Goal: Task Accomplishment & Management: Manage account settings

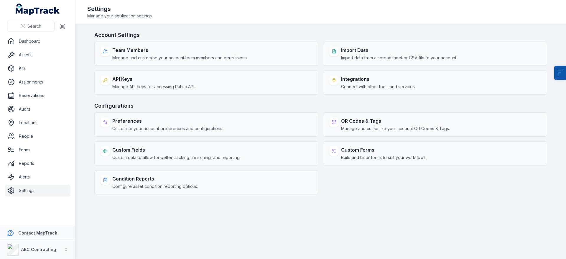
click at [342, 85] on span "Connect with other tools and services." at bounding box center [378, 87] width 75 height 6
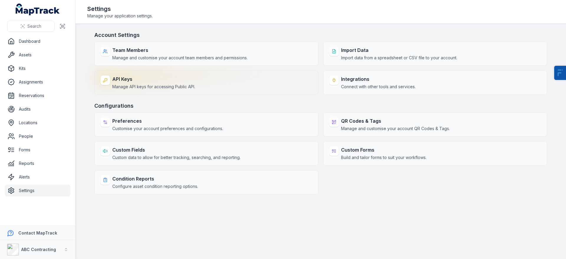
click at [143, 85] on span "Manage API keys for accessing Public API." at bounding box center [153, 87] width 83 height 6
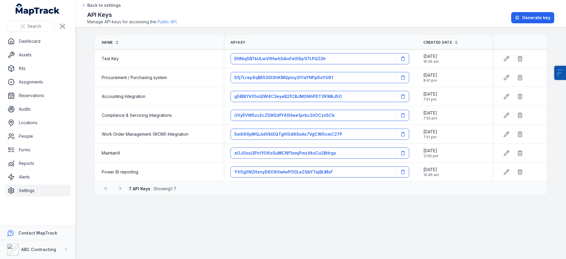
click at [168, 22] on link "Public API" at bounding box center [166, 22] width 19 height 6
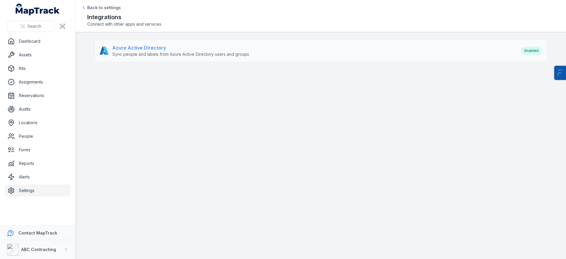
click at [176, 53] on span "Sync people and labels from Azure Active Directory users and groups" at bounding box center [180, 54] width 137 height 6
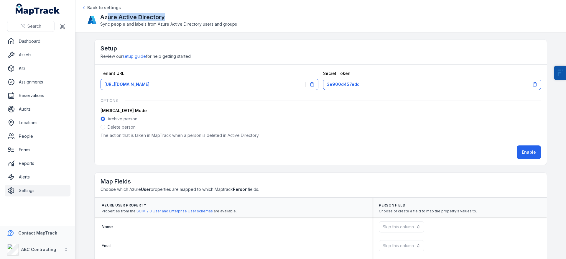
drag, startPoint x: 146, startPoint y: 17, endPoint x: 95, endPoint y: 16, distance: 51.0
click at [95, 16] on div "Azure Active Directory Sync people and labels from Azure Active Directory users…" at bounding box center [320, 20] width 467 height 14
click at [44, 189] on link "Settings" at bounding box center [38, 190] width 66 height 12
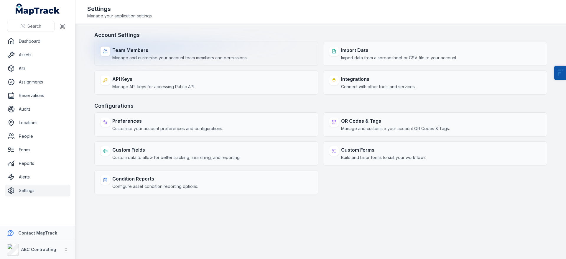
click at [125, 52] on strong "Team Members" at bounding box center [179, 50] width 135 height 7
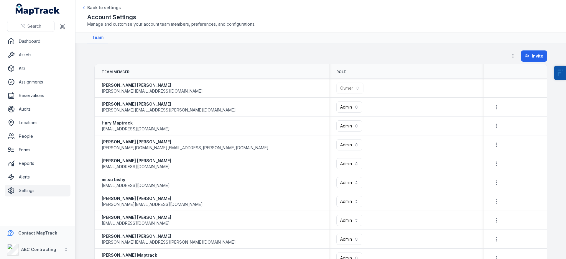
click at [516, 57] on div at bounding box center [512, 55] width 11 height 11
click at [507, 55] on button "button" at bounding box center [512, 55] width 11 height 11
click at [489, 68] on div "Permissions" at bounding box center [481, 71] width 66 height 11
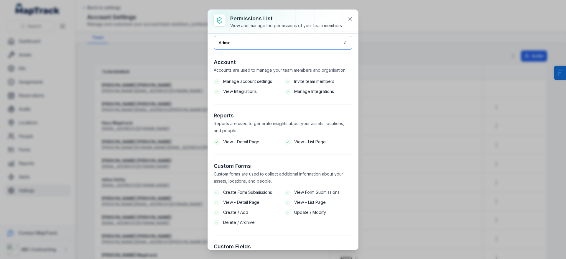
click at [267, 41] on button "Admin *****" at bounding box center [283, 43] width 138 height 14
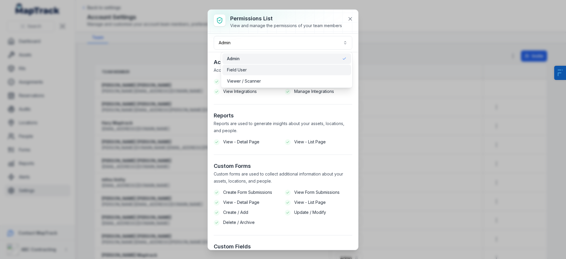
click at [240, 67] on span "Field User" at bounding box center [237, 70] width 20 height 6
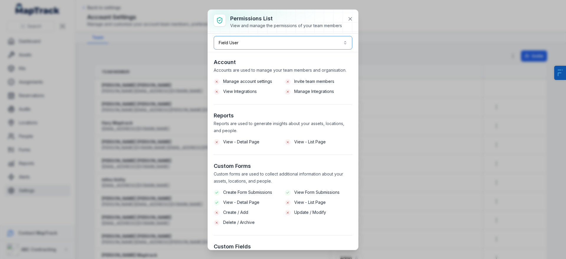
click at [245, 39] on button "Field User ******" at bounding box center [283, 43] width 138 height 14
click at [242, 83] on span "Viewer / Scanner" at bounding box center [244, 81] width 34 height 6
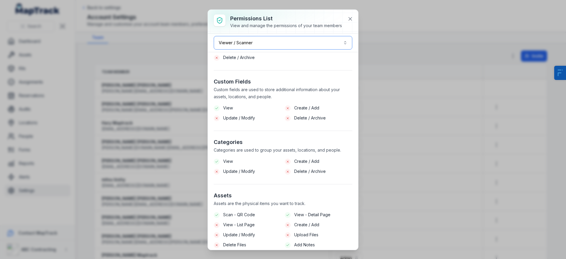
scroll to position [92, 0]
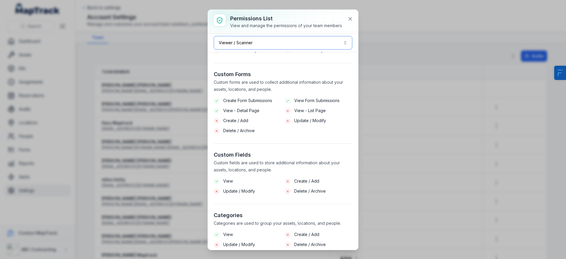
click at [270, 41] on button "Viewer / Scanner *******" at bounding box center [283, 43] width 138 height 14
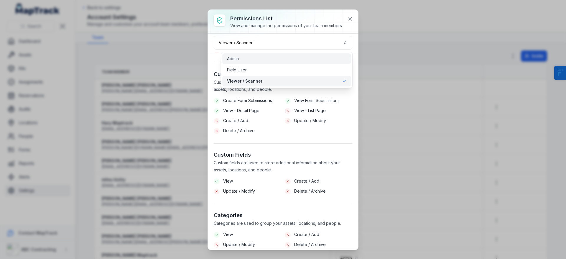
click at [241, 62] on div "Admin" at bounding box center [286, 58] width 129 height 11
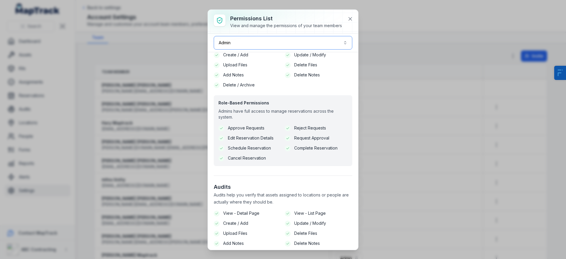
scroll to position [759, 0]
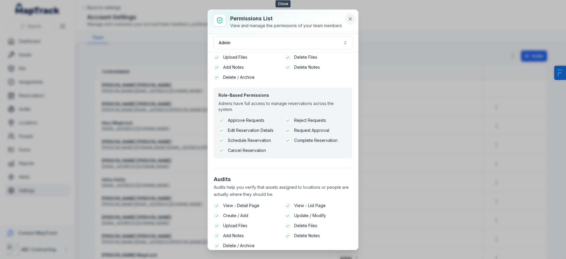
click at [352, 20] on icon at bounding box center [350, 19] width 6 height 6
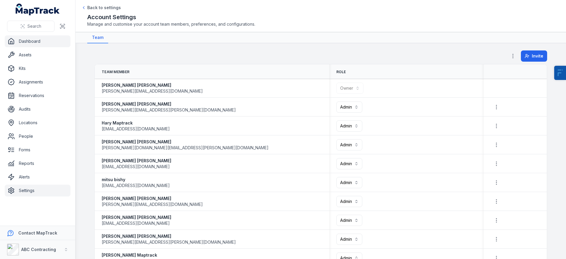
click at [42, 37] on link "Dashboard" at bounding box center [38, 41] width 66 height 12
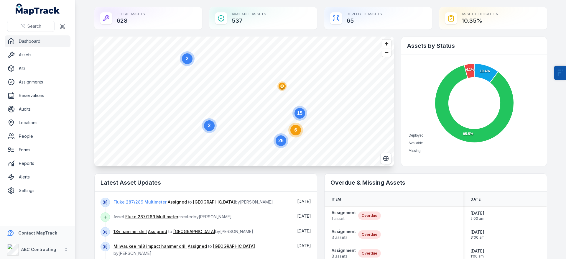
click at [149, 201] on link "Fluke 287/289 Multimeter" at bounding box center [139, 202] width 53 height 6
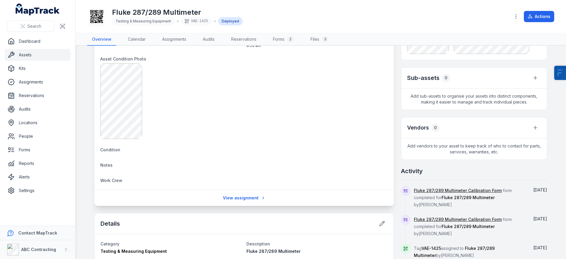
scroll to position [197, 0]
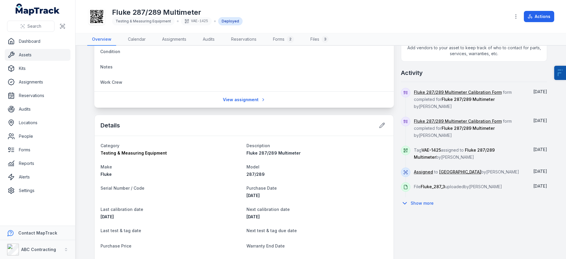
click at [429, 204] on button "Show more" at bounding box center [419, 203] width 37 height 12
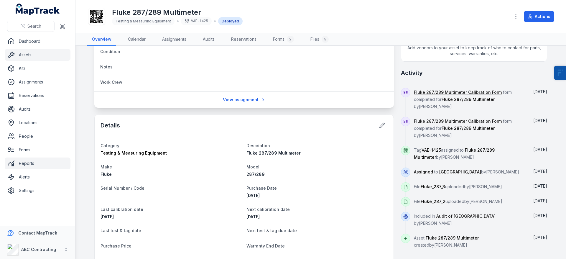
click at [40, 165] on link "Reports" at bounding box center [38, 163] width 66 height 12
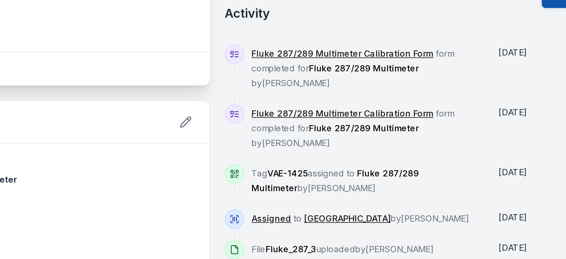
scroll to position [191, 0]
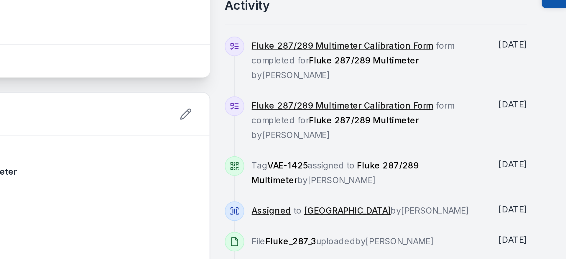
drag, startPoint x: 448, startPoint y: 161, endPoint x: 411, endPoint y: 154, distance: 37.2
click at [411, 156] on div "Tag VAE-1425 assigned to Fluke 287/289 Multimeter by Jarrod Milford Aug 20" at bounding box center [474, 162] width 146 height 22
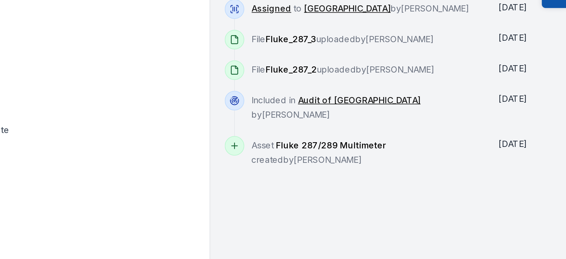
scroll to position [286, 0]
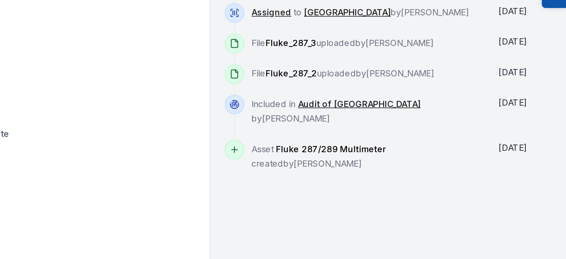
drag, startPoint x: 435, startPoint y: 159, endPoint x: 411, endPoint y: 146, distance: 26.2
click at [413, 147] on div "22-24 Wells Place, Southbank, Melbourne Victoria 3006, Australia Location Albur…" at bounding box center [320, 68] width 453 height 605
click at [452, 152] on div "Asset Fluke 287/289 Multimeter created by Jarrod Milford" at bounding box center [469, 150] width 111 height 15
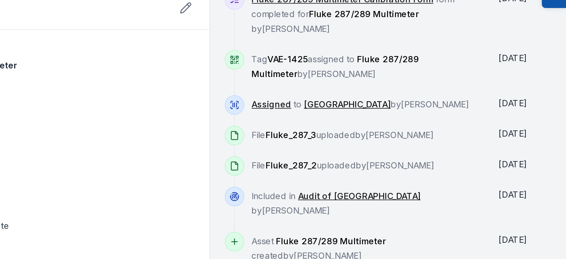
scroll to position [0, 0]
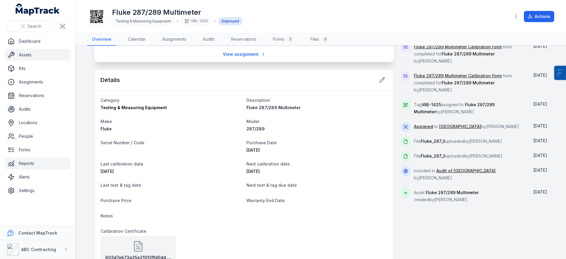
click at [30, 166] on link "Reports" at bounding box center [38, 163] width 66 height 12
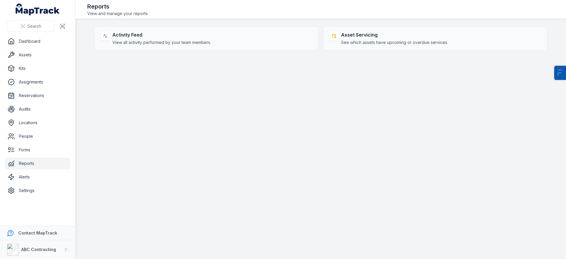
click at [152, 83] on main "Activity Feed View all activity performed by your team members. Asset Servicing…" at bounding box center [320, 139] width 490 height 240
click at [203, 117] on main "Activity Feed View all activity performed by your team members. Asset Servicing…" at bounding box center [320, 139] width 490 height 240
click at [37, 110] on link "Audits" at bounding box center [38, 109] width 66 height 12
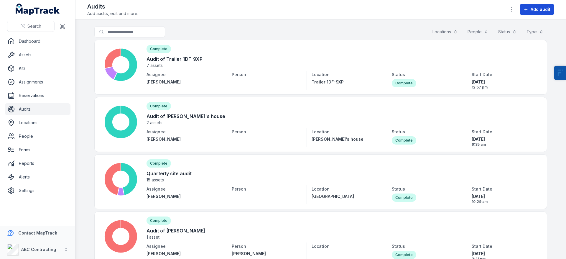
click at [538, 9] on span "Add audit" at bounding box center [540, 9] width 20 height 6
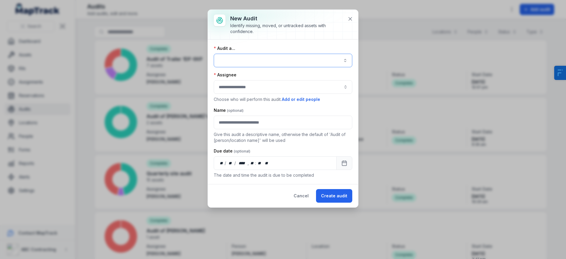
click at [282, 61] on button "button" at bounding box center [283, 61] width 138 height 14
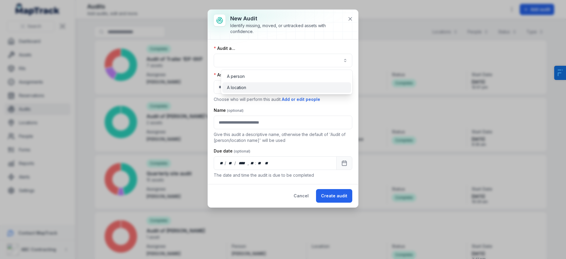
click at [240, 90] on span "A location" at bounding box center [236, 88] width 19 height 6
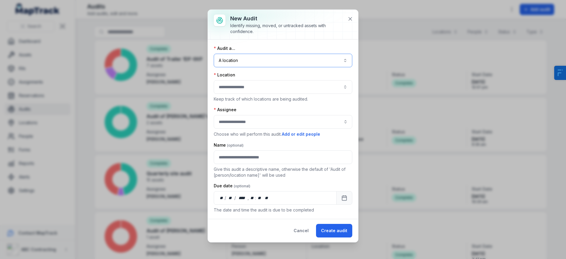
click at [241, 87] on button "button" at bounding box center [283, 87] width 138 height 14
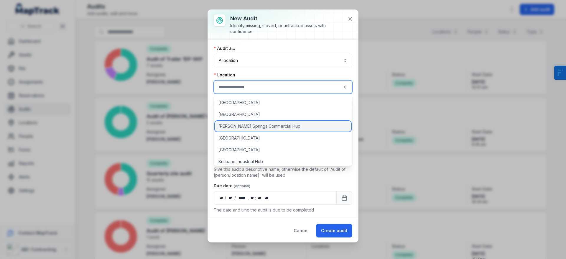
click at [239, 127] on span "[PERSON_NAME] Springs Commercial Hub" at bounding box center [259, 126] width 82 height 6
type input "**********"
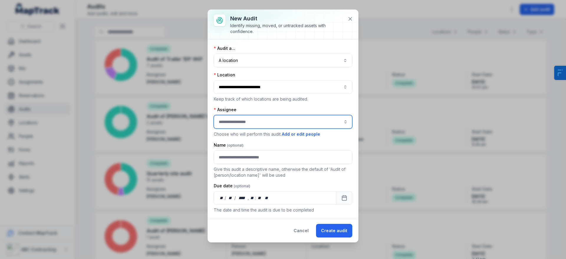
click at [239, 121] on input "audit-add:assignee_id-label" at bounding box center [283, 122] width 138 height 14
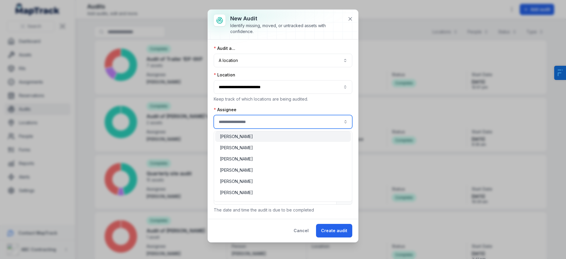
scroll to position [117, 0]
type input "**********"
click at [245, 133] on span "[PERSON_NAME]" at bounding box center [236, 133] width 33 height 6
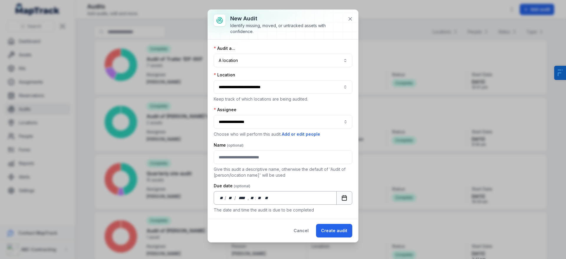
click at [346, 195] on icon "Calendar" at bounding box center [344, 198] width 6 height 6
click at [329, 229] on button "Create audit" at bounding box center [334, 231] width 36 height 14
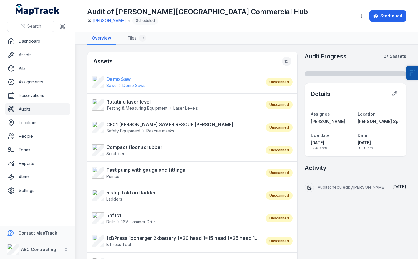
click at [123, 81] on strong "Demo Saw" at bounding box center [125, 78] width 39 height 7
click at [122, 99] on strong "Rotating laser level" at bounding box center [152, 101] width 92 height 7
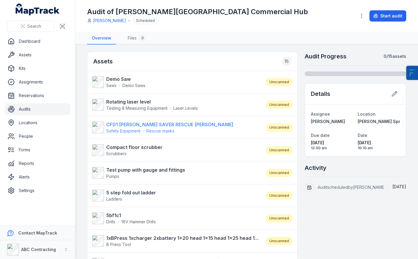
click at [127, 127] on strong "CF01 [PERSON_NAME] SAVER RESCUE [PERSON_NAME]" at bounding box center [169, 124] width 127 height 7
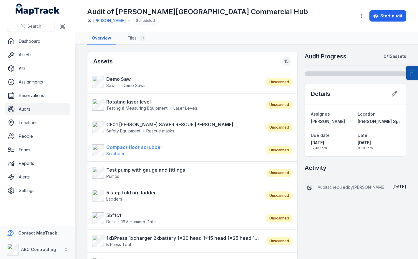
click at [131, 147] on strong "Compact floor scrubber" at bounding box center [134, 146] width 56 height 7
drag, startPoint x: 134, startPoint y: 172, endPoint x: 174, endPoint y: 49, distance: 130.1
click at [134, 172] on strong "Test pump with gauge and fittings" at bounding box center [145, 169] width 79 height 7
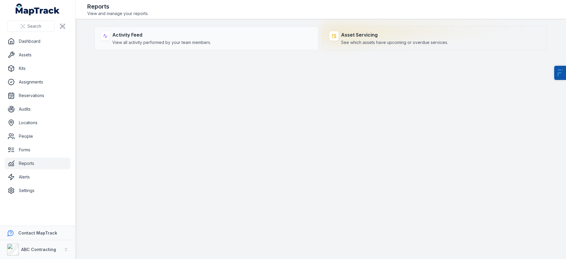
click at [352, 44] on span "See which assets have upcoming or overdue services." at bounding box center [394, 42] width 107 height 6
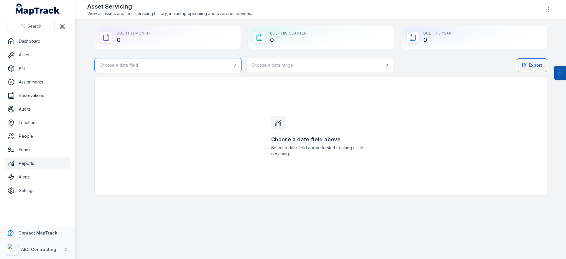
click at [131, 67] on button "Choose a date field" at bounding box center [167, 65] width 147 height 14
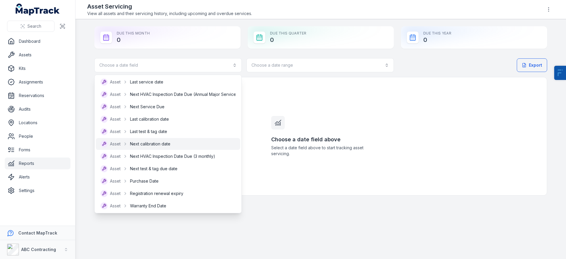
click at [148, 141] on span "Next calibration date" at bounding box center [150, 144] width 40 height 6
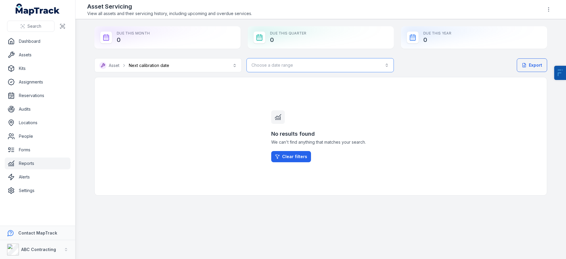
click at [291, 61] on button "Choose a date range" at bounding box center [319, 65] width 147 height 14
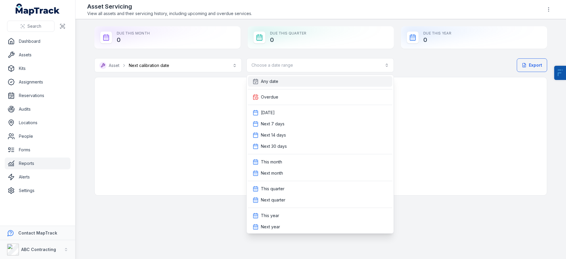
click at [282, 81] on div "Any date" at bounding box center [320, 81] width 135 height 6
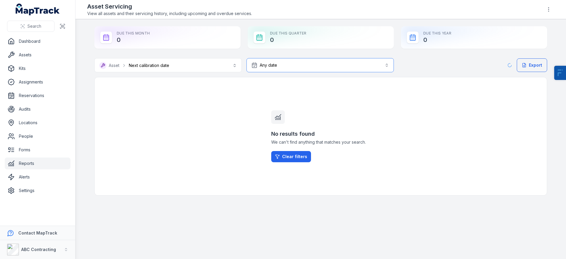
click at [284, 61] on button "Any date ***" at bounding box center [319, 65] width 147 height 14
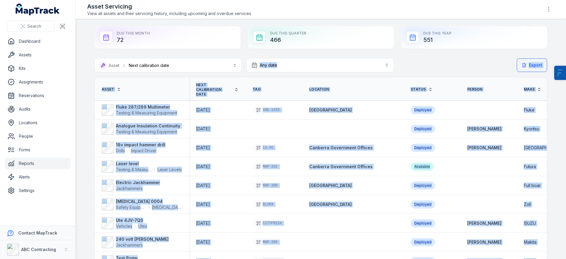
click at [444, 65] on div "Export" at bounding box center [474, 65] width 146 height 14
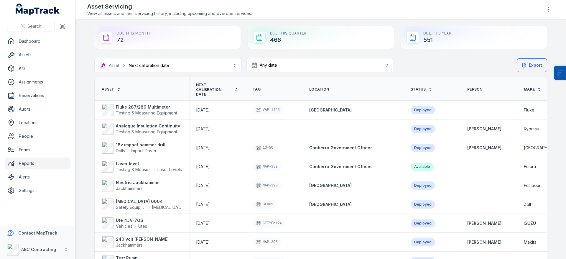
drag, startPoint x: 131, startPoint y: 39, endPoint x: 113, endPoint y: 40, distance: 17.7
click at [113, 40] on div "Due This Month 72" at bounding box center [167, 37] width 146 height 22
drag, startPoint x: 126, startPoint y: 39, endPoint x: 114, endPoint y: 40, distance: 11.8
click at [114, 40] on div "Due This Month 72" at bounding box center [167, 37] width 146 height 22
click at [527, 65] on button "Export" at bounding box center [532, 65] width 30 height 14
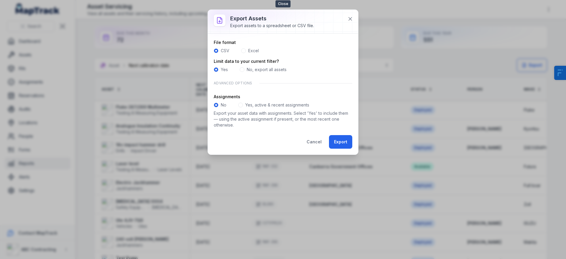
click at [350, 12] on div at bounding box center [283, 22] width 150 height 24
click at [350, 19] on icon at bounding box center [350, 19] width 6 height 6
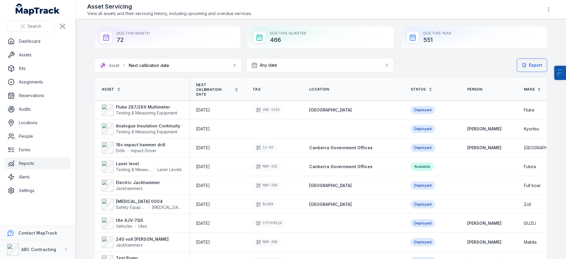
click at [23, 162] on link "Reports" at bounding box center [38, 163] width 66 height 12
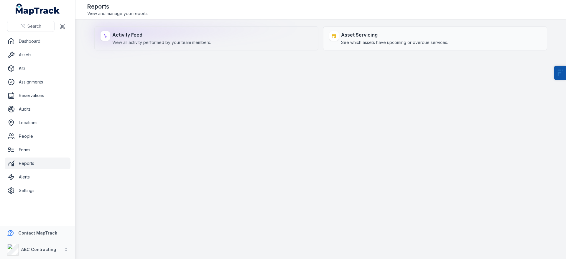
click at [204, 45] on span "View all activity performed by your team members." at bounding box center [161, 42] width 99 height 6
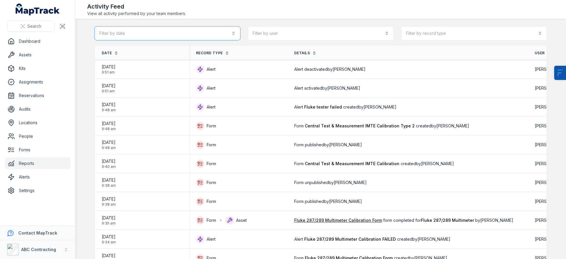
click at [198, 29] on button "Filter by date" at bounding box center [167, 33] width 146 height 14
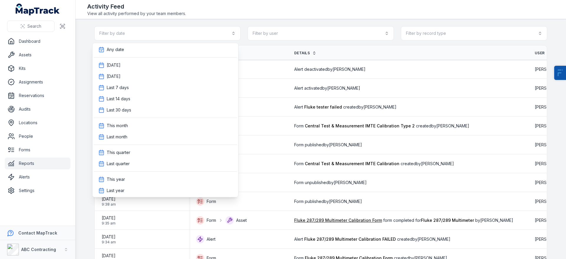
click at [301, 14] on div "Toggle Navigation Activity Feed View all activity performed by your team member…" at bounding box center [320, 129] width 490 height 259
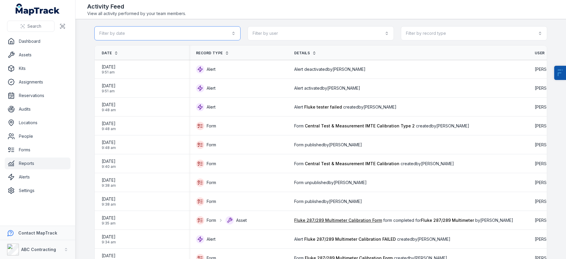
click at [175, 34] on button "Filter by date" at bounding box center [167, 33] width 146 height 14
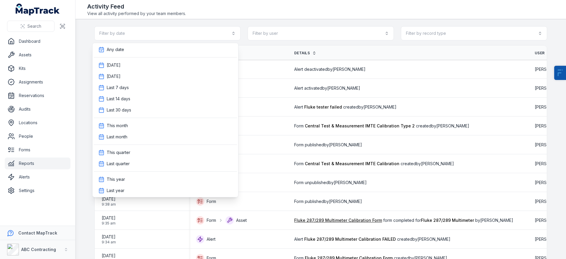
click at [317, 27] on div "Filter by date Filter by user Filter by record type" at bounding box center [320, 33] width 453 height 14
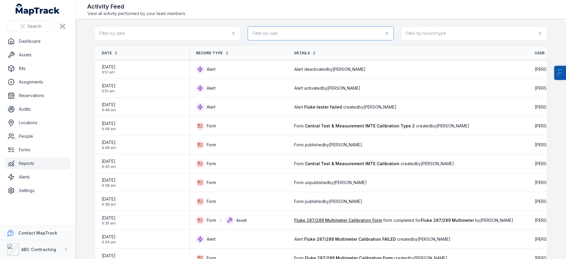
click at [318, 29] on button "Filter by user" at bounding box center [321, 33] width 146 height 14
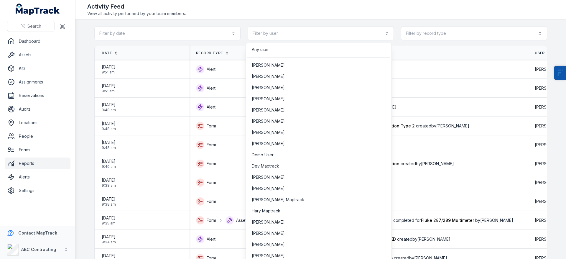
click at [448, 24] on main "Filter by date Filter by user Filter by record type Date Record Type Details Us…" at bounding box center [320, 139] width 490 height 240
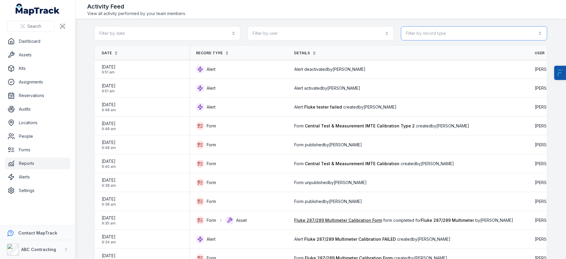
click at [448, 31] on button "Filter by record type" at bounding box center [474, 33] width 146 height 14
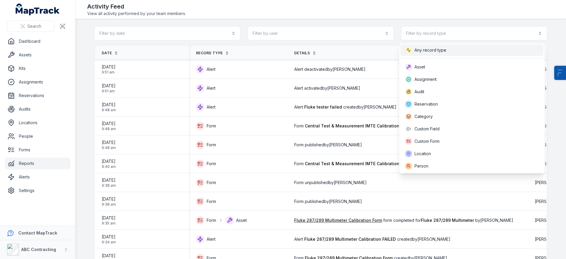
click at [420, 52] on span "Any record type" at bounding box center [430, 50] width 32 height 6
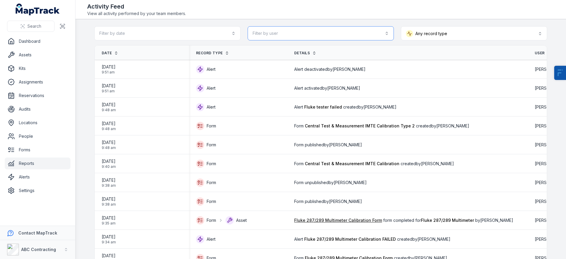
click at [337, 36] on button "Filter by user" at bounding box center [321, 33] width 146 height 14
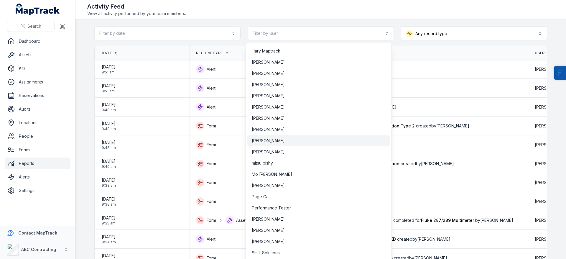
scroll to position [152, 0]
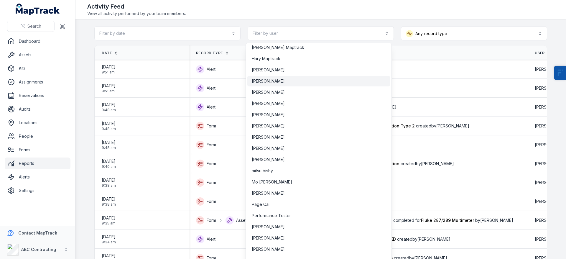
click at [271, 79] on span "[PERSON_NAME]" at bounding box center [268, 81] width 33 height 6
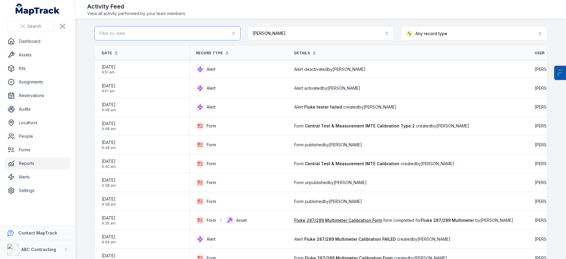
click at [174, 32] on button "Filter by date" at bounding box center [167, 33] width 146 height 14
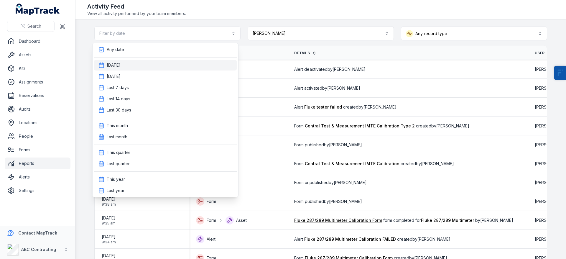
click at [130, 65] on div "Today" at bounding box center [165, 65] width 134 height 6
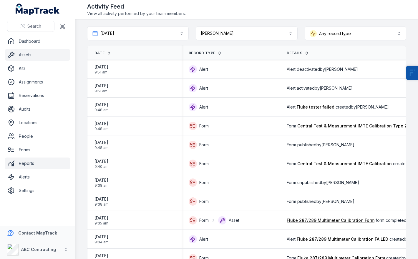
click at [31, 51] on link "Assets" at bounding box center [38, 55] width 66 height 12
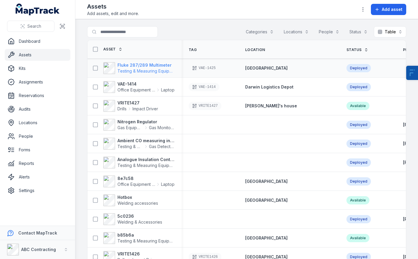
click at [142, 66] on strong "Fluke 287/289 Multimeter" at bounding box center [146, 65] width 57 height 6
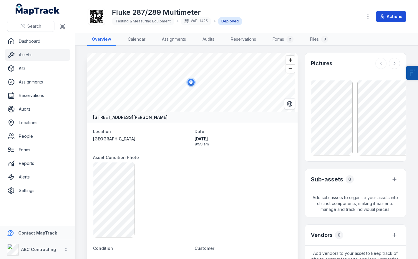
click at [398, 15] on button "Actions" at bounding box center [391, 16] width 30 height 11
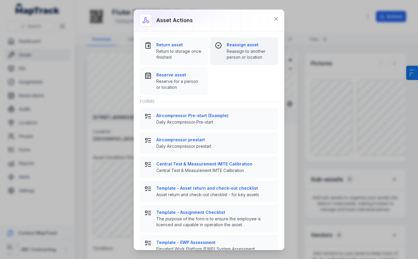
click at [257, 48] on div "Reassign asset Reassign to another person or location" at bounding box center [250, 51] width 47 height 18
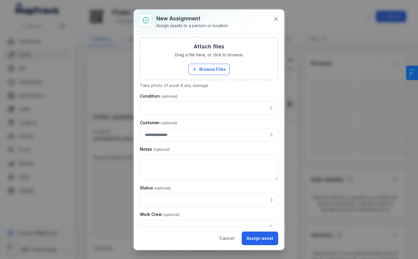
scroll to position [159, 0]
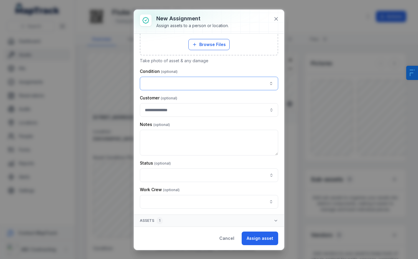
click at [166, 77] on button "button" at bounding box center [209, 84] width 138 height 14
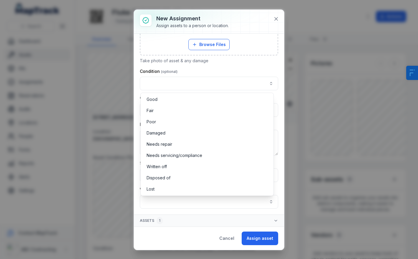
click at [222, 67] on div "Assign to... Both a person and location **** Location Keep track of where your …" at bounding box center [209, 44] width 138 height 328
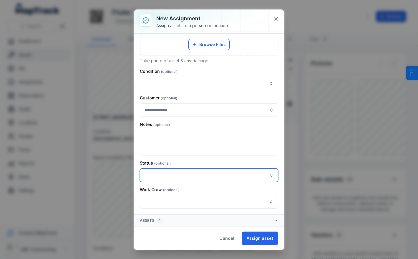
click at [189, 170] on input "assignment-add:cf[1a526681-56ed-4d33-a366-272b18425df2]-label" at bounding box center [209, 175] width 138 height 14
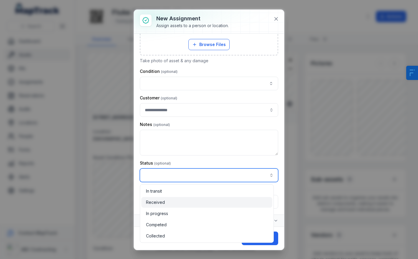
type input "********"
click at [163, 203] on span "Received" at bounding box center [155, 202] width 19 height 6
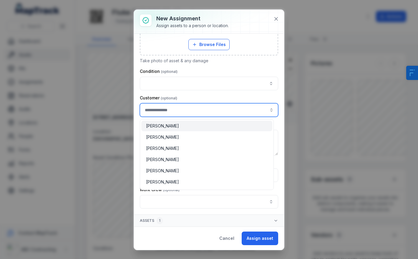
click at [179, 112] on input "assignment-add:cf[5f145be3-02d7-4b00-a931-98f79e1bd796]-label" at bounding box center [209, 110] width 138 height 14
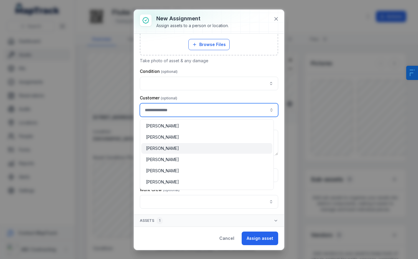
type input "**********"
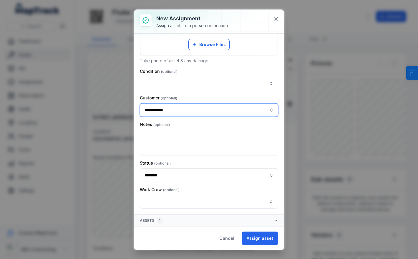
click at [172, 147] on div "Clint Preedy" at bounding box center [207, 148] width 122 height 6
click at [262, 233] on button "Assign asset" at bounding box center [260, 238] width 37 height 14
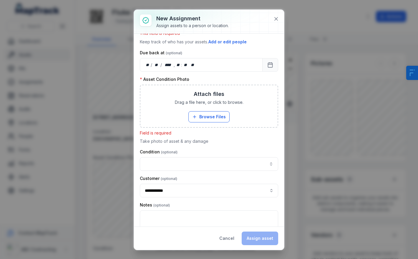
scroll to position [84, 0]
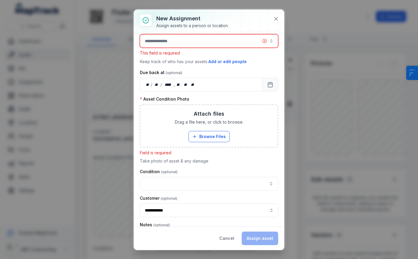
click at [189, 47] on input "assignment-add:person-label" at bounding box center [209, 41] width 138 height 14
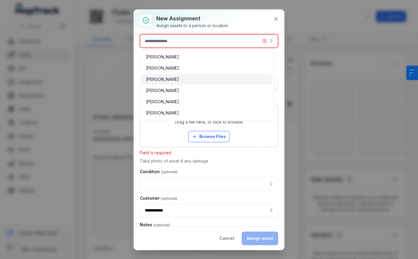
type input "**********"
click at [176, 80] on div "Clint Preedy" at bounding box center [207, 79] width 122 height 6
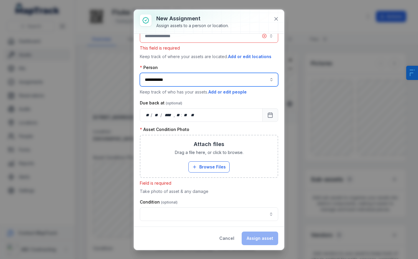
scroll to position [0, 0]
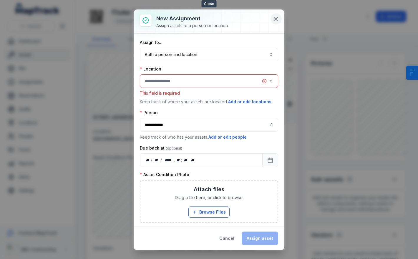
click at [275, 20] on icon at bounding box center [276, 19] width 6 height 6
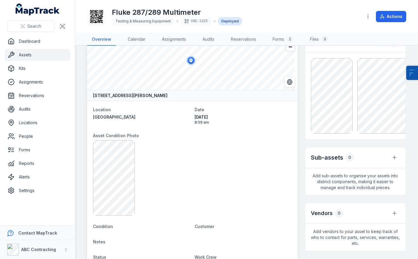
scroll to position [29, 0]
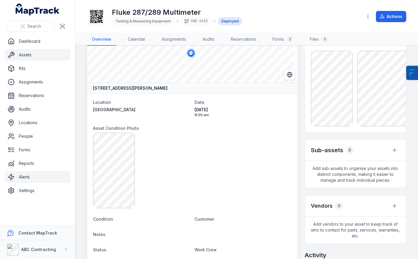
drag, startPoint x: 25, startPoint y: 176, endPoint x: 30, endPoint y: 169, distance: 8.6
click at [25, 176] on link "Alerts" at bounding box center [38, 177] width 66 height 12
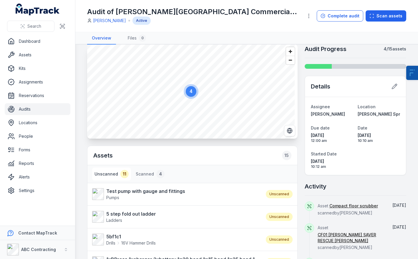
scroll to position [11, 0]
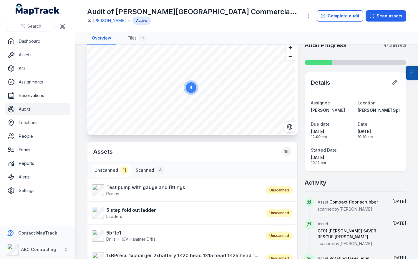
click at [140, 173] on button "Scanned 4" at bounding box center [150, 170] width 34 height 13
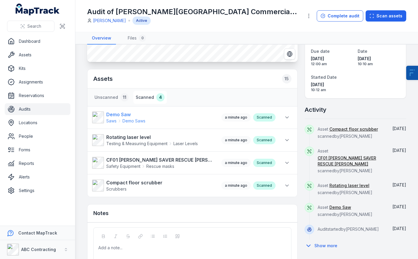
scroll to position [77, 0]
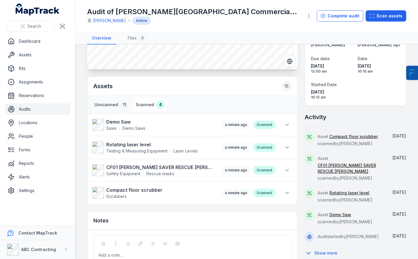
click at [108, 107] on button "Unscanned 11" at bounding box center [111, 104] width 39 height 13
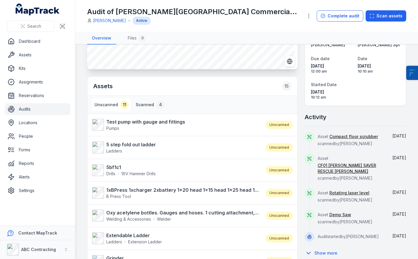
click at [141, 100] on button "Scanned 4" at bounding box center [150, 104] width 34 height 13
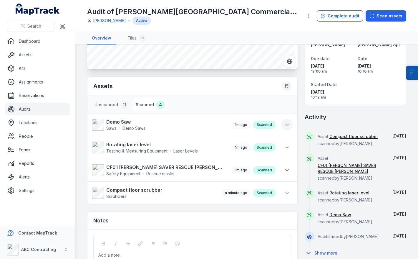
click at [287, 124] on button at bounding box center [287, 124] width 11 height 11
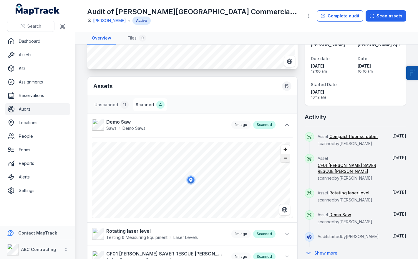
click at [282, 156] on span "Zoom out" at bounding box center [285, 158] width 9 height 8
click at [282, 208] on icon "Switch to Satellite View" at bounding box center [285, 210] width 6 height 6
click at [283, 151] on span "Zoom in" at bounding box center [285, 149] width 9 height 9
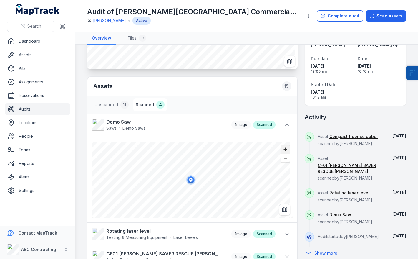
click at [283, 151] on span "Zoom in" at bounding box center [285, 149] width 9 height 9
click at [283, 161] on span "Zoom out" at bounding box center [285, 158] width 9 height 8
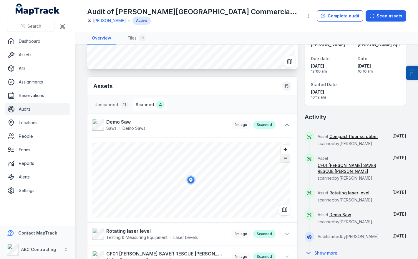
click at [283, 161] on span "Zoom out" at bounding box center [285, 158] width 9 height 8
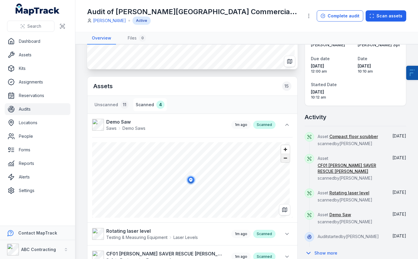
click at [283, 161] on span "Zoom out" at bounding box center [285, 158] width 9 height 8
click at [285, 212] on icon "Switch to Map View" at bounding box center [285, 210] width 6 height 6
click at [353, 17] on button "Complete audit" at bounding box center [340, 15] width 47 height 11
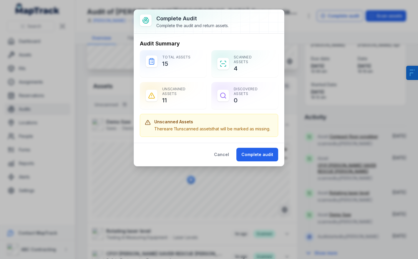
drag, startPoint x: 176, startPoint y: 134, endPoint x: 182, endPoint y: 124, distance: 11.6
click at [179, 125] on div "Unscanned Assets There are 11 unscanned assets that will be marked as missing." at bounding box center [212, 125] width 116 height 13
click at [182, 124] on h3 "Unscanned Assets" at bounding box center [212, 122] width 116 height 6
click at [175, 128] on div "There are 11 unscanned assets that will be marked as missing." at bounding box center [212, 129] width 116 height 6
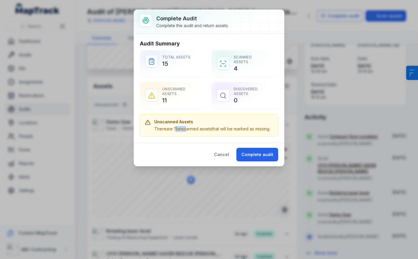
drag, startPoint x: 187, startPoint y: 128, endPoint x: 217, endPoint y: 130, distance: 30.4
click at [193, 128] on div "There are 11 unscanned assets that will be marked as missing." at bounding box center [212, 129] width 116 height 6
click at [178, 131] on div "There are 11 unscanned assets that will be marked as missing." at bounding box center [212, 129] width 116 height 6
drag, startPoint x: 252, startPoint y: 130, endPoint x: 237, endPoint y: 130, distance: 14.2
click at [249, 130] on div "There are 11 unscanned assets that will be marked as missing." at bounding box center [212, 129] width 116 height 6
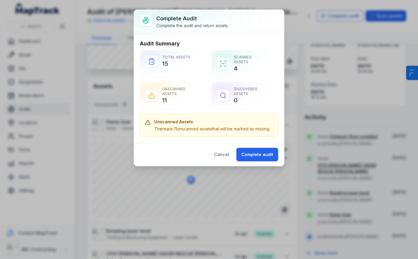
click at [189, 130] on div "There are 11 unscanned assets that will be marked as missing." at bounding box center [212, 129] width 116 height 6
drag, startPoint x: 247, startPoint y: 100, endPoint x: 232, endPoint y: 84, distance: 22.3
click at [232, 84] on div "Discovered Assets 0" at bounding box center [245, 95] width 67 height 27
click at [226, 161] on button "Cancel" at bounding box center [221, 155] width 25 height 14
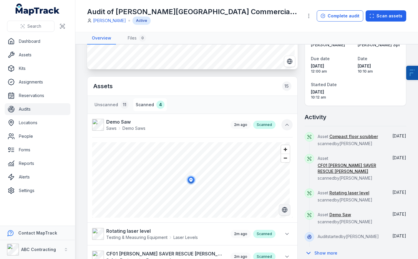
click at [286, 124] on icon at bounding box center [287, 125] width 6 height 6
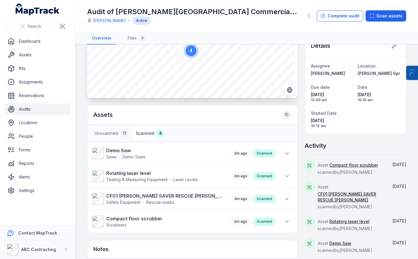
scroll to position [0, 0]
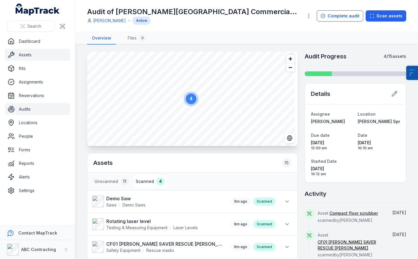
click at [46, 56] on link "Assets" at bounding box center [38, 55] width 66 height 12
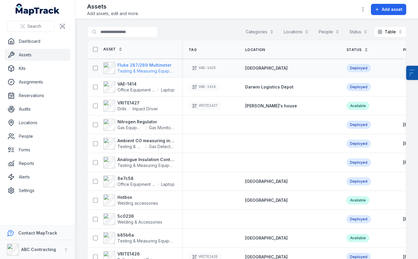
click at [127, 65] on strong "Fluke 287/289 Multimeter" at bounding box center [146, 65] width 57 height 6
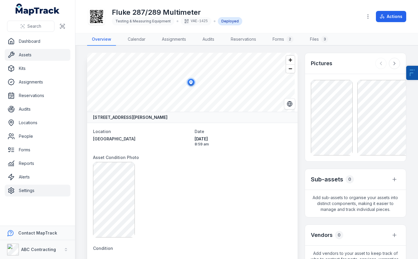
click at [29, 193] on link "Settings" at bounding box center [38, 190] width 66 height 12
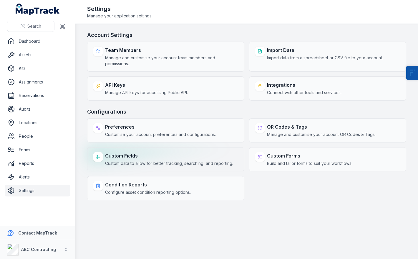
click at [134, 158] on strong "Custom Fields" at bounding box center [169, 155] width 128 height 7
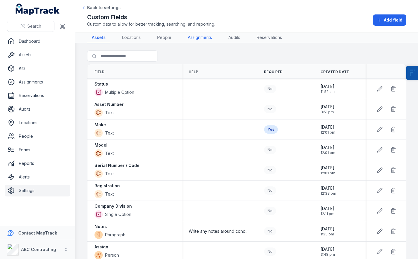
click at [200, 38] on link "Assignments" at bounding box center [200, 37] width 34 height 11
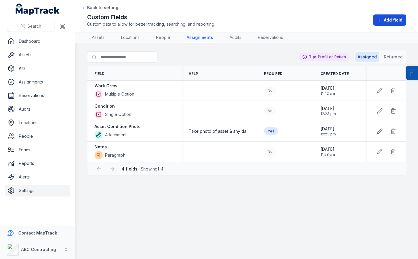
click at [392, 25] on button "Add field" at bounding box center [389, 19] width 33 height 11
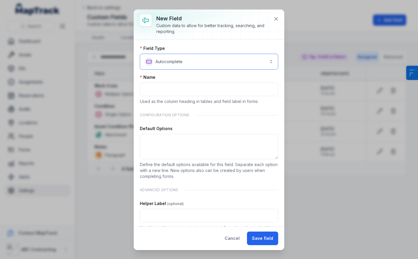
click at [192, 66] on button "**********" at bounding box center [209, 62] width 138 height 16
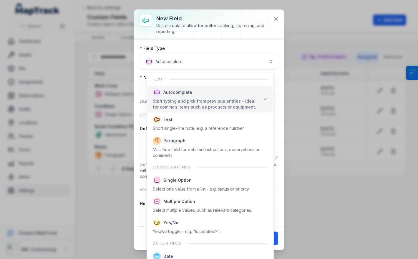
click at [138, 95] on div "**********" at bounding box center [209, 132] width 150 height 187
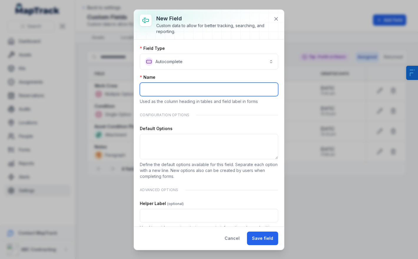
click at [151, 89] on input ":r14:-form-item-label" at bounding box center [209, 90] width 138 height 14
type input "******"
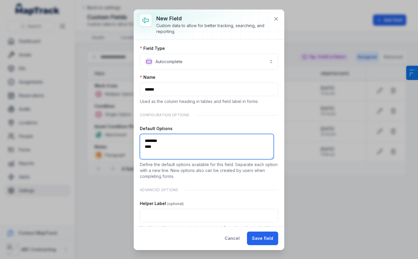
click at [166, 145] on textarea "******** ****" at bounding box center [207, 146] width 134 height 25
click at [146, 141] on textarea "**********" at bounding box center [207, 146] width 134 height 25
click at [166, 154] on textarea "**********" at bounding box center [207, 146] width 134 height 25
click at [179, 153] on textarea "**********" at bounding box center [207, 146] width 134 height 25
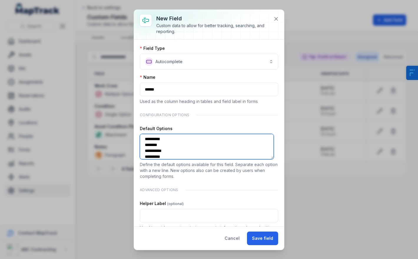
scroll to position [8, 0]
type textarea "**********"
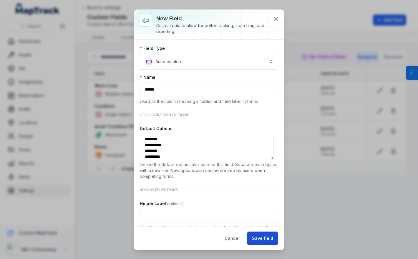
click at [260, 236] on button "Save field" at bounding box center [262, 238] width 31 height 14
